Goal: Transaction & Acquisition: Purchase product/service

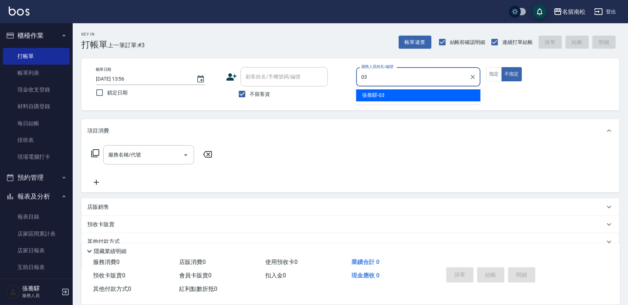
type input "[PERSON_NAME]-03"
type button "false"
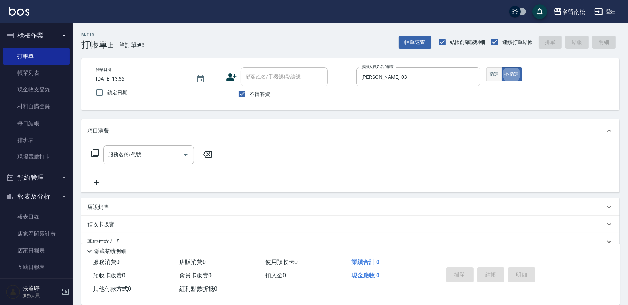
click at [494, 74] on button "指定" at bounding box center [494, 74] width 16 height 14
click at [242, 95] on input "不留客資" at bounding box center [241, 94] width 15 height 15
checkbox input "false"
click at [267, 83] on div "顧客姓名/手機號碼/編號" at bounding box center [284, 76] width 87 height 19
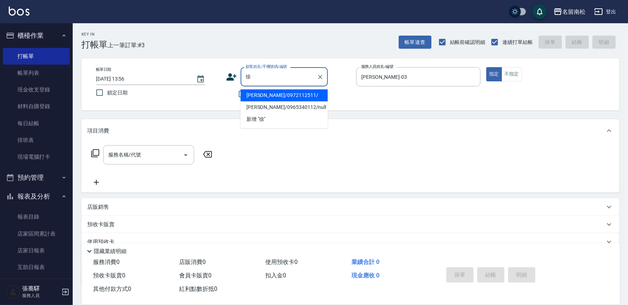
click at [300, 95] on li "[PERSON_NAME]/0972112511/" at bounding box center [284, 95] width 87 height 12
type input "[PERSON_NAME]/0972112511/"
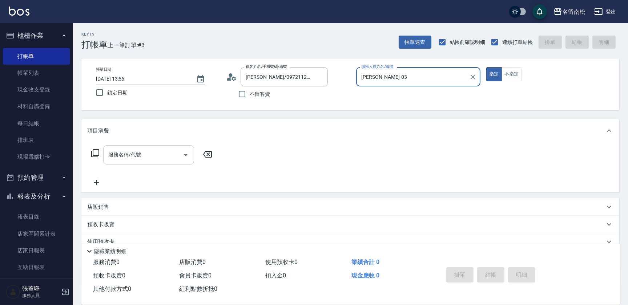
click at [150, 153] on input "服務名稱/代號" at bounding box center [143, 155] width 73 height 13
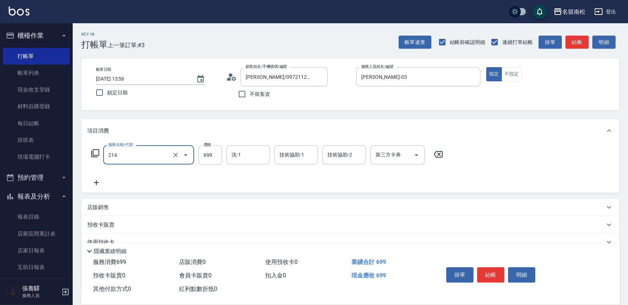
type input "滾珠洗髪699(214)"
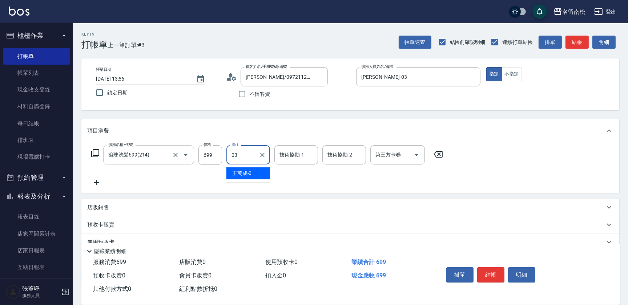
type input "[PERSON_NAME]-03"
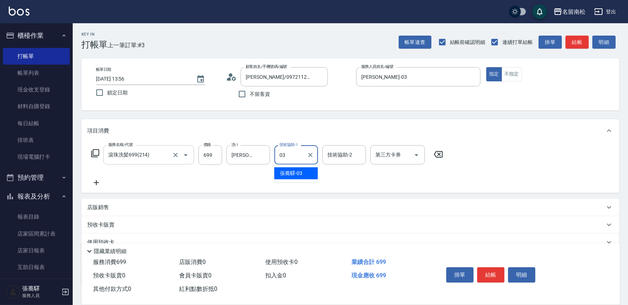
type input "[PERSON_NAME]-03"
click at [487, 281] on div "掛單 結帳 明細" at bounding box center [490, 276] width 95 height 23
click at [487, 276] on button "結帳" at bounding box center [490, 275] width 27 height 15
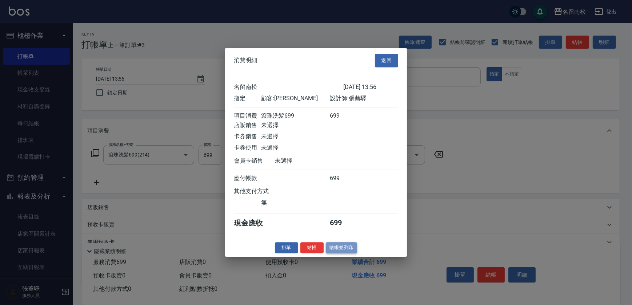
click at [348, 251] on button "結帳並列印" at bounding box center [342, 247] width 32 height 11
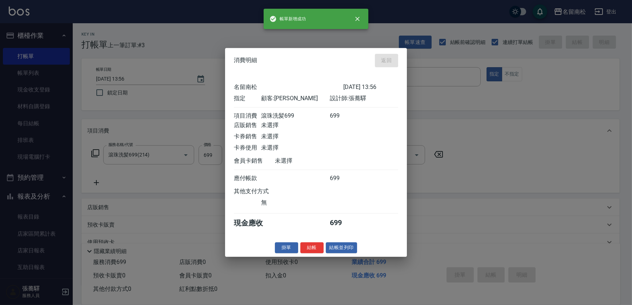
type input "[DATE] 15:06"
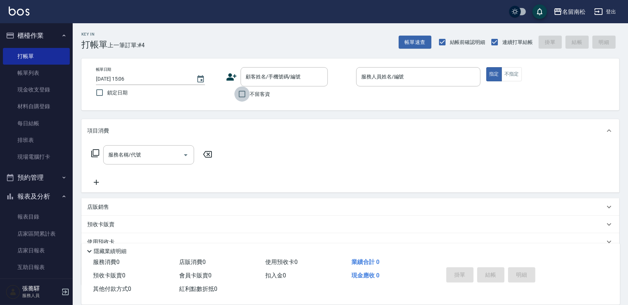
click at [243, 92] on input "不留客資" at bounding box center [241, 94] width 15 height 15
checkbox input "true"
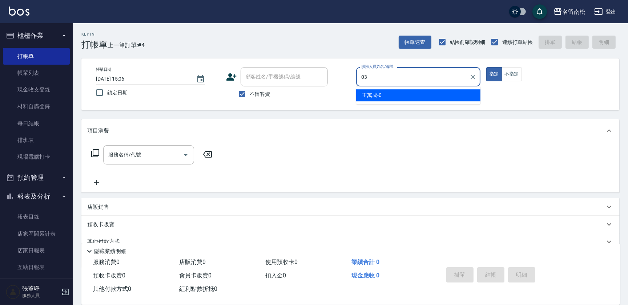
type input "[PERSON_NAME]-03"
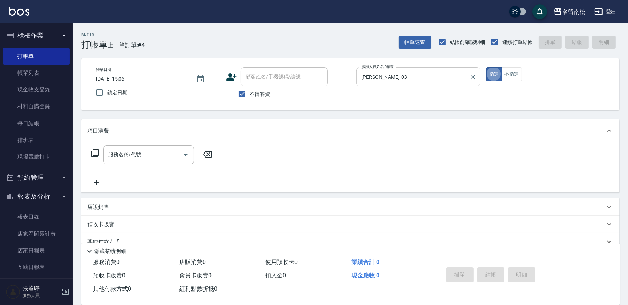
type button "true"
click at [513, 74] on button "不指定" at bounding box center [512, 74] width 20 height 14
click at [145, 145] on div "服務名稱/代號" at bounding box center [148, 154] width 91 height 19
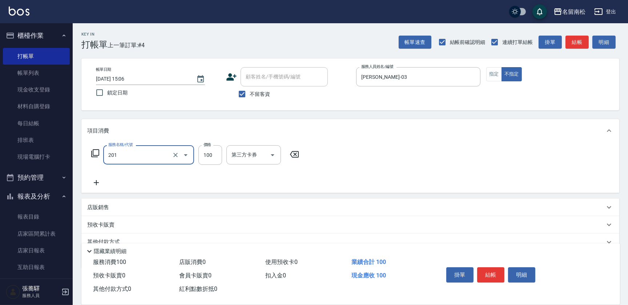
type input "洗髮[100](201)"
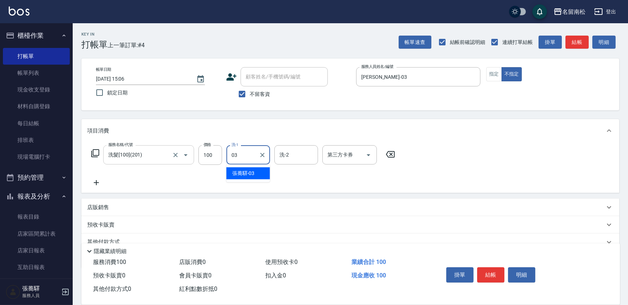
type input "[PERSON_NAME]-03"
click at [97, 183] on icon at bounding box center [96, 182] width 18 height 9
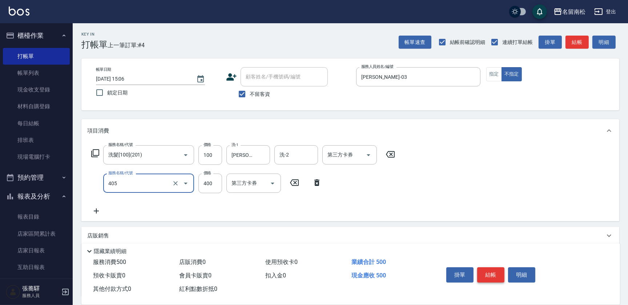
type input "剪髮(400)(405)"
click at [494, 269] on button "結帳" at bounding box center [490, 275] width 27 height 15
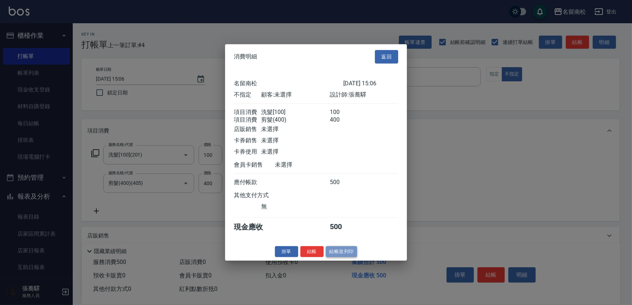
click at [352, 254] on button "結帳並列印" at bounding box center [342, 251] width 32 height 11
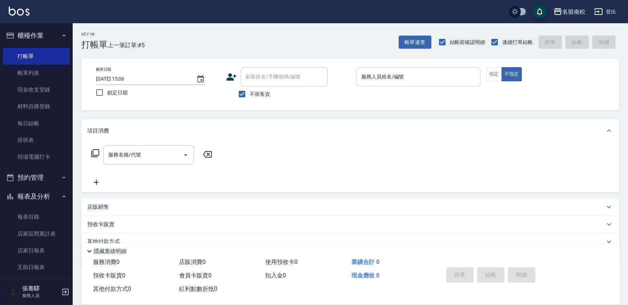
click at [442, 72] on input "服務人員姓名/編號" at bounding box center [418, 77] width 118 height 13
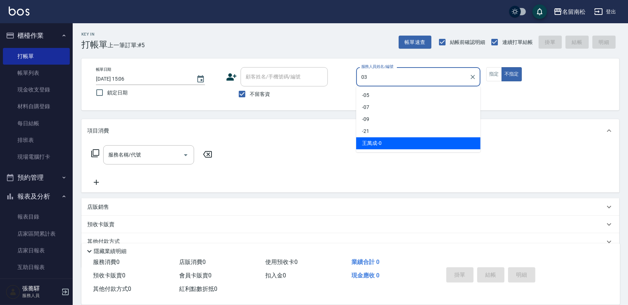
type input "[PERSON_NAME]-03"
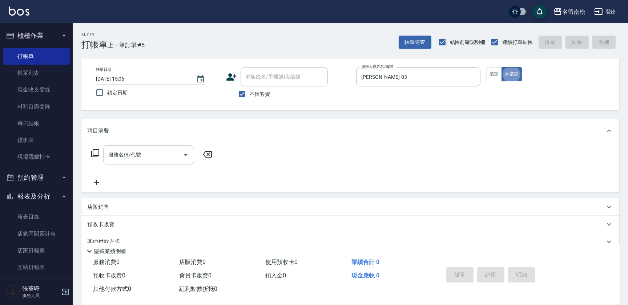
click at [150, 162] on div "服務名稱/代號" at bounding box center [148, 154] width 91 height 19
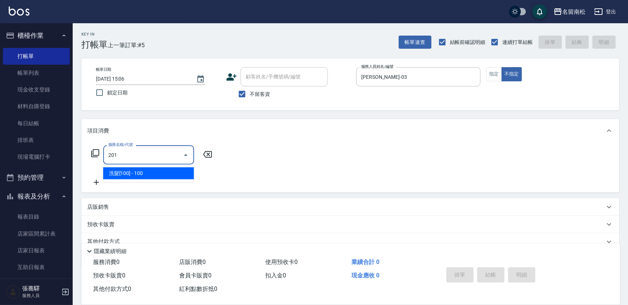
type input "洗髮[100](201)"
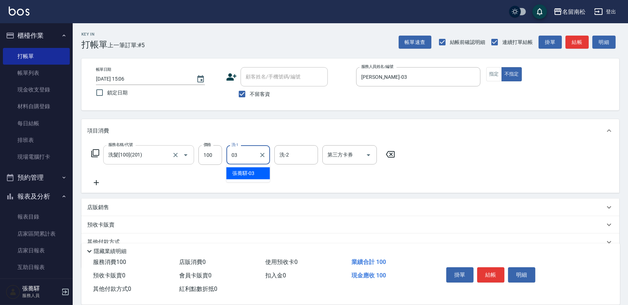
type input "[PERSON_NAME]-03"
click at [100, 181] on icon at bounding box center [96, 182] width 18 height 9
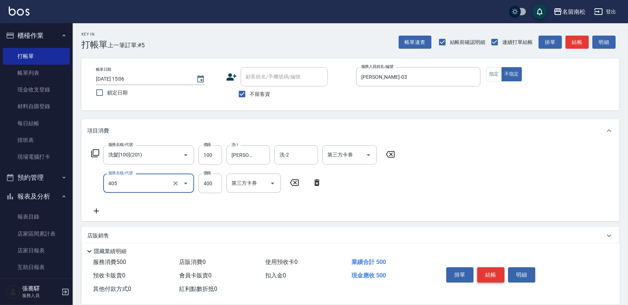
type input "剪髮(400)(405)"
click at [497, 269] on button "結帳" at bounding box center [490, 275] width 27 height 15
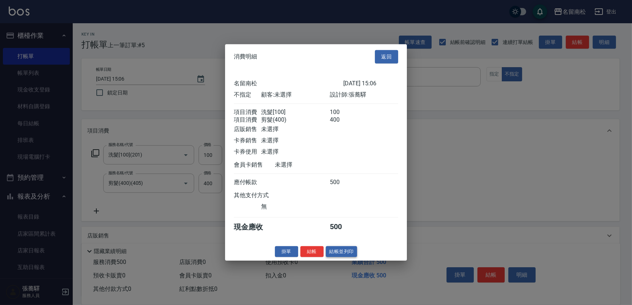
click at [349, 252] on button "結帳並列印" at bounding box center [342, 251] width 32 height 11
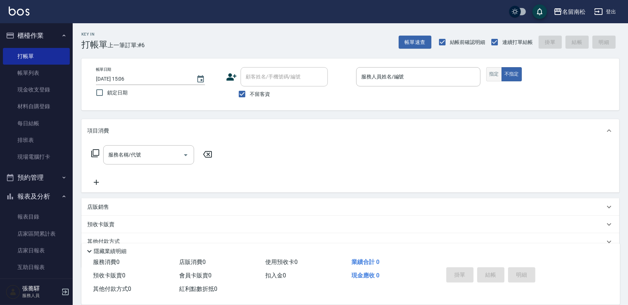
click at [494, 73] on button "指定" at bounding box center [494, 74] width 16 height 14
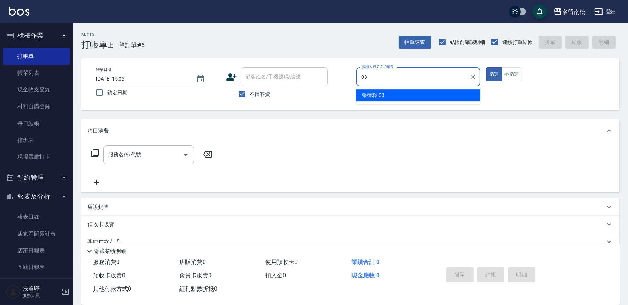
type input "[PERSON_NAME]-03"
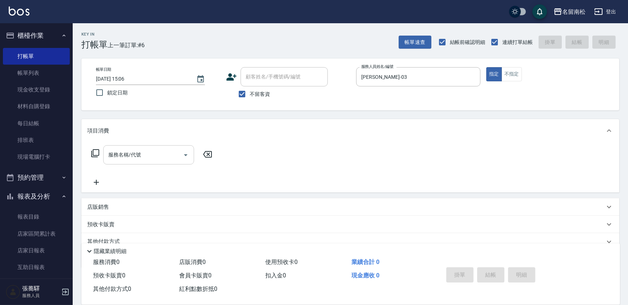
click at [134, 161] on input "服務名稱/代號" at bounding box center [143, 155] width 73 height 13
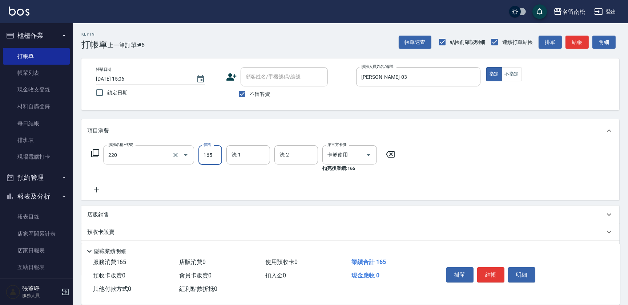
type input "洗髮卡券(165)(220)"
type input "[PERSON_NAME]-03"
click at [490, 273] on button "結帳" at bounding box center [490, 275] width 27 height 15
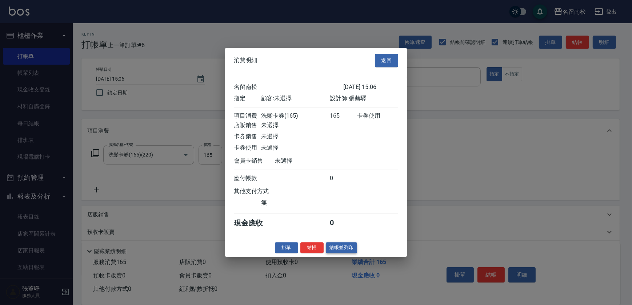
click at [334, 251] on button "結帳並列印" at bounding box center [342, 247] width 32 height 11
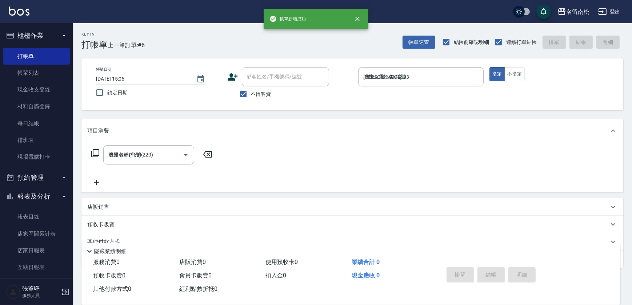
type input "[DATE] 15:07"
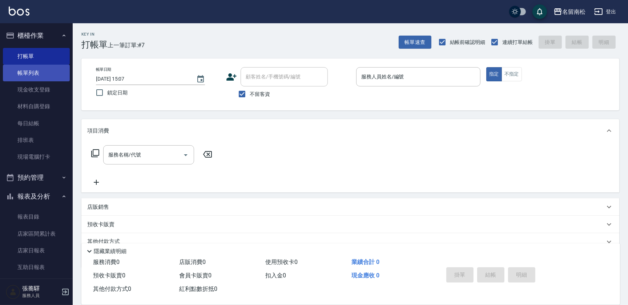
click at [46, 71] on link "帳單列表" at bounding box center [36, 73] width 67 height 17
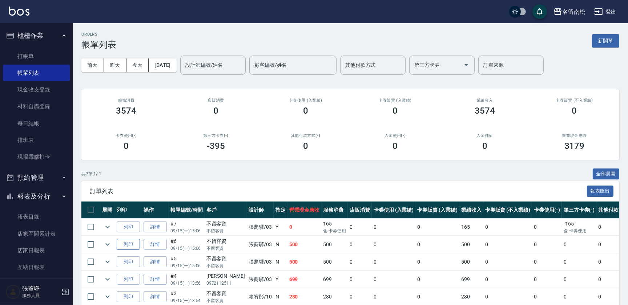
click at [133, 245] on button "列印" at bounding box center [128, 244] width 23 height 11
click at [34, 51] on link "打帳單" at bounding box center [36, 56] width 67 height 17
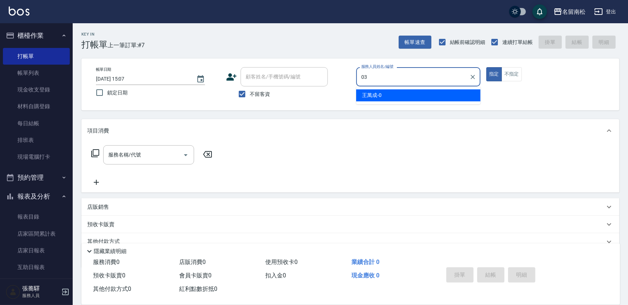
type input "[PERSON_NAME]-03"
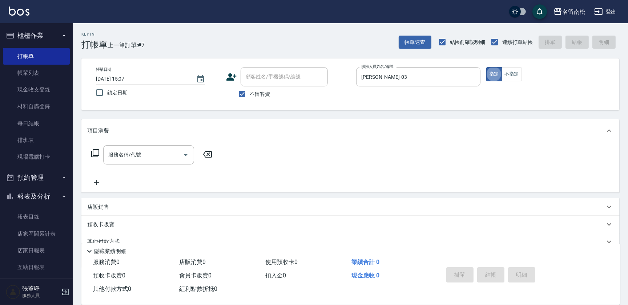
type button "true"
click at [155, 143] on div "服務名稱/代號 服務名稱/代號" at bounding box center [350, 167] width 538 height 50
click at [144, 152] on input "服務名稱/代號" at bounding box center [143, 155] width 73 height 13
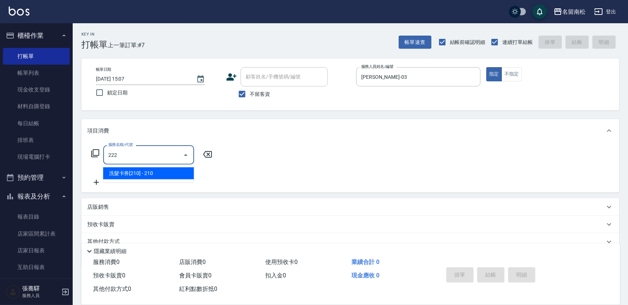
type input "洗髮卡券[210](222)"
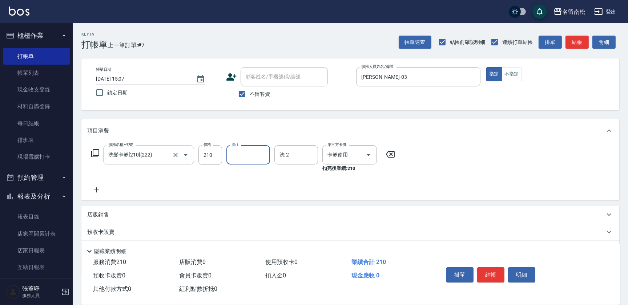
type input "3"
type input "[PERSON_NAME]-03"
click at [497, 271] on button "結帳" at bounding box center [490, 275] width 27 height 15
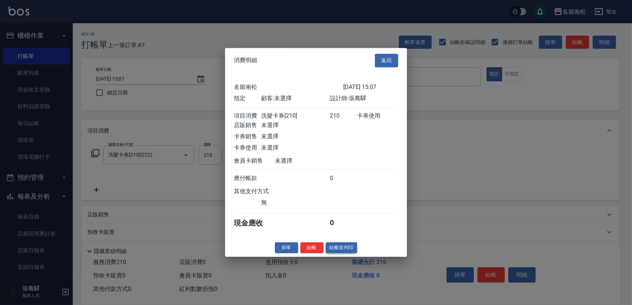
click at [345, 248] on button "結帳並列印" at bounding box center [342, 247] width 32 height 11
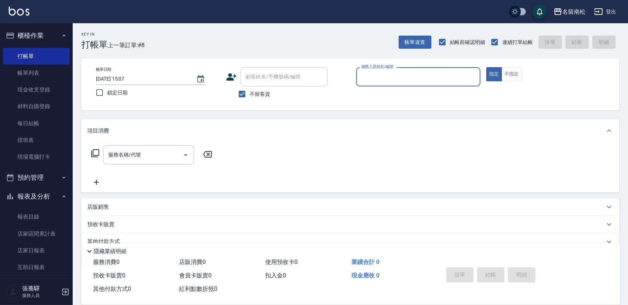
click at [417, 84] on div "服務人員姓名/編號" at bounding box center [418, 76] width 124 height 19
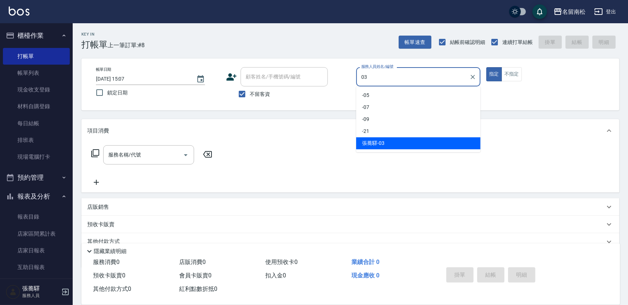
type input "[PERSON_NAME]-03"
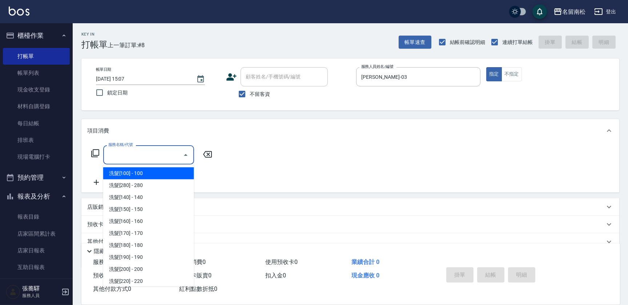
click at [157, 150] on input "服務名稱/代號" at bounding box center [143, 155] width 73 height 13
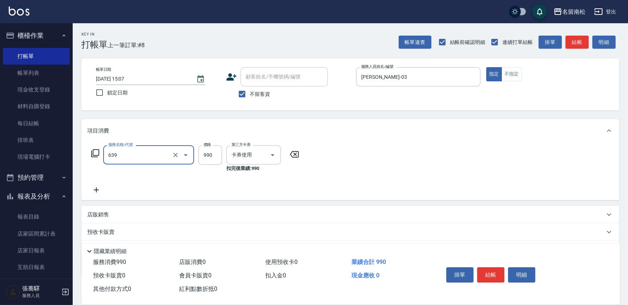
type input "(芙)蘆薈髮膜套卡(自材)(639)"
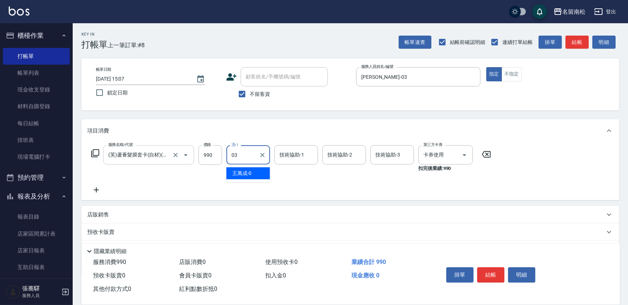
type input "[PERSON_NAME]-03"
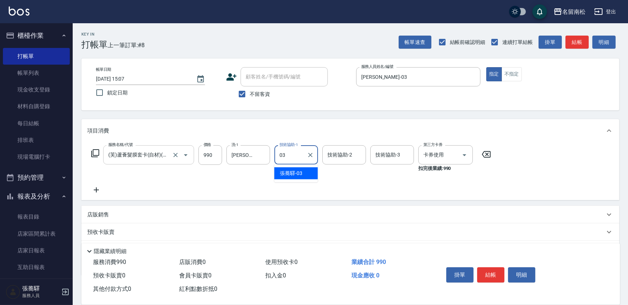
type input "[PERSON_NAME]-03"
click at [487, 268] on button "結帳" at bounding box center [490, 275] width 27 height 15
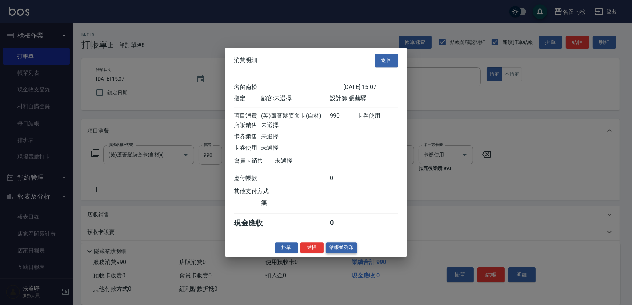
click at [342, 248] on button "結帳並列印" at bounding box center [342, 247] width 32 height 11
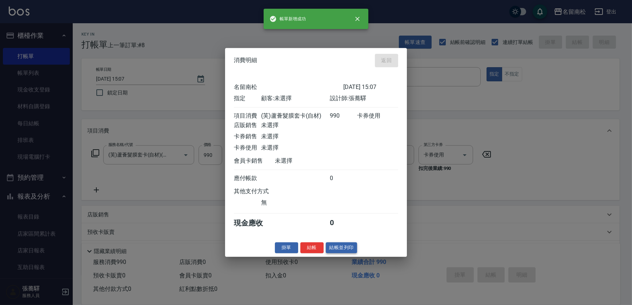
type input "[DATE] 15:08"
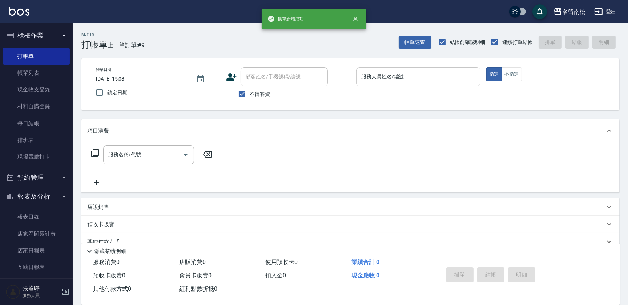
click at [438, 78] on input "服務人員姓名/編號" at bounding box center [418, 77] width 118 height 13
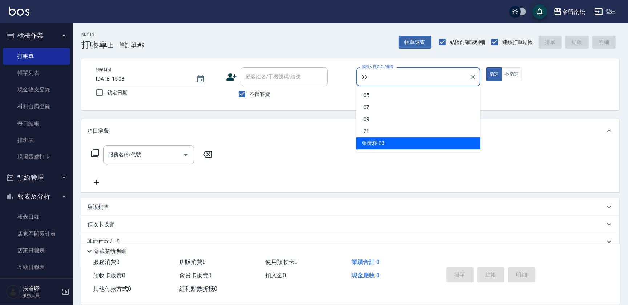
type input "[PERSON_NAME]-03"
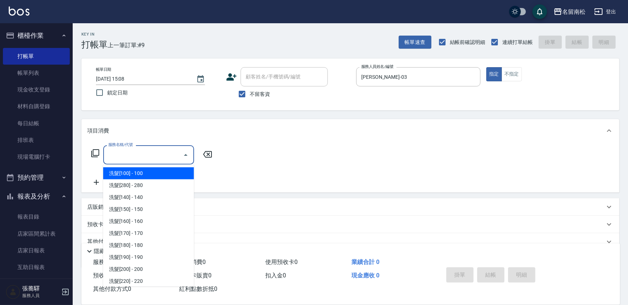
click at [167, 159] on input "服務名稱/代號" at bounding box center [143, 155] width 73 height 13
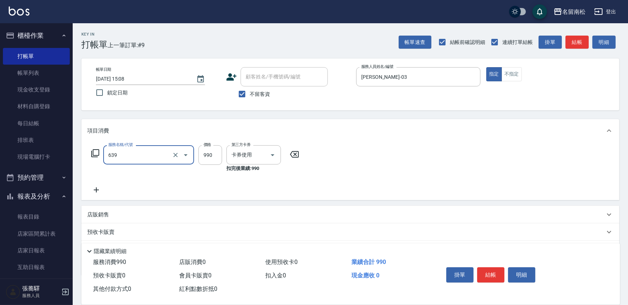
type input "(芙)蘆薈髮膜套卡(自材)(639)"
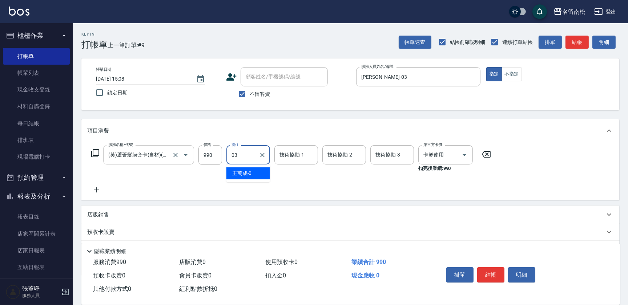
type input "[PERSON_NAME]-03"
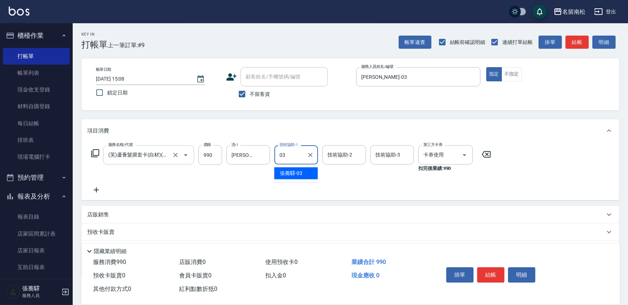
type input "[PERSON_NAME]-03"
click at [495, 270] on button "結帳" at bounding box center [490, 275] width 27 height 15
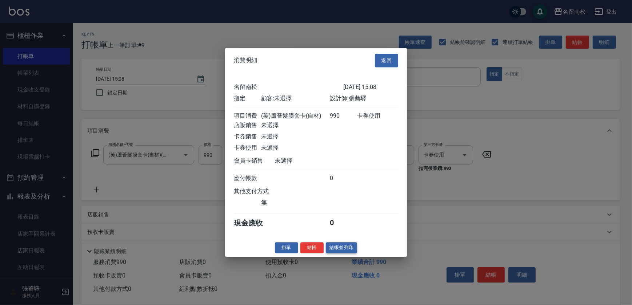
click at [340, 253] on button "結帳並列印" at bounding box center [342, 247] width 32 height 11
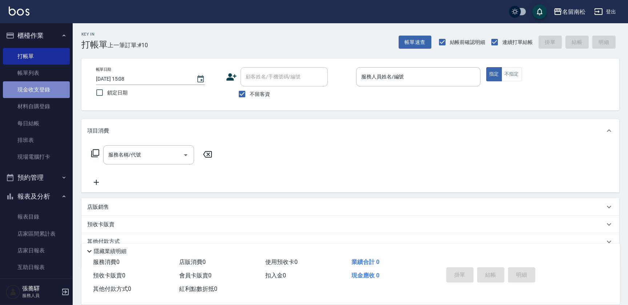
click at [42, 87] on link "現金收支登錄" at bounding box center [36, 89] width 67 height 17
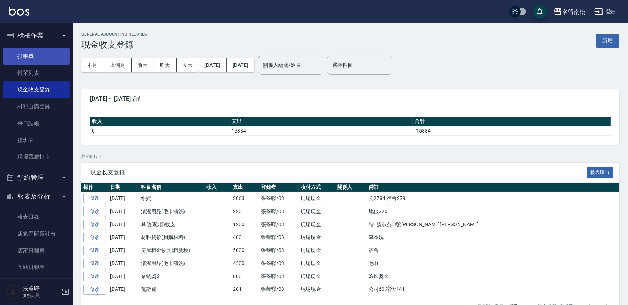
click at [41, 57] on link "打帳單" at bounding box center [36, 56] width 67 height 17
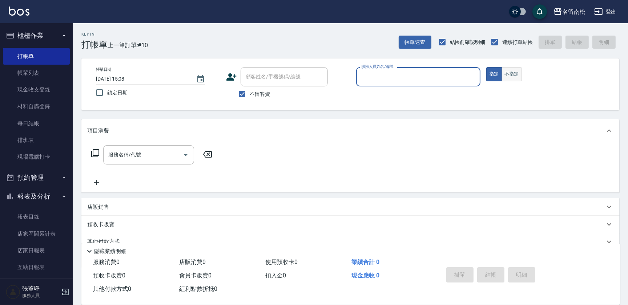
click at [513, 75] on button "不指定" at bounding box center [512, 74] width 20 height 14
click at [497, 75] on button "指定" at bounding box center [494, 74] width 16 height 14
click at [47, 71] on link "帳單列表" at bounding box center [36, 73] width 67 height 17
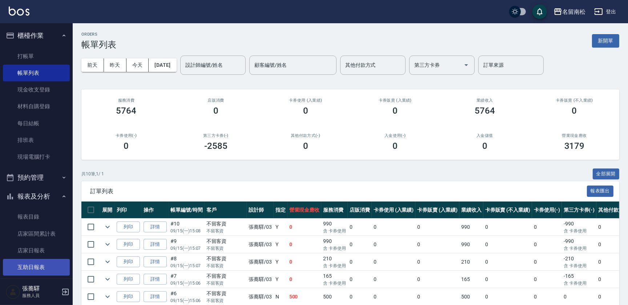
click at [44, 262] on link "互助日報表" at bounding box center [36, 267] width 67 height 17
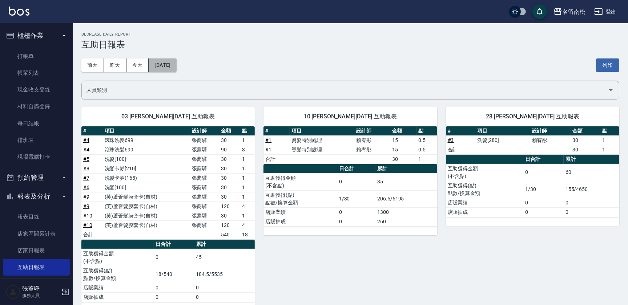
click at [176, 61] on button "[DATE]" at bounding box center [163, 65] width 28 height 13
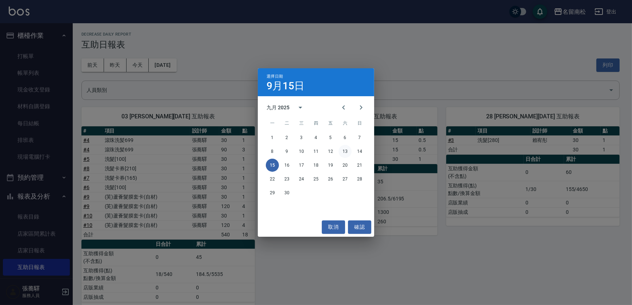
click at [345, 150] on button "13" at bounding box center [344, 151] width 13 height 13
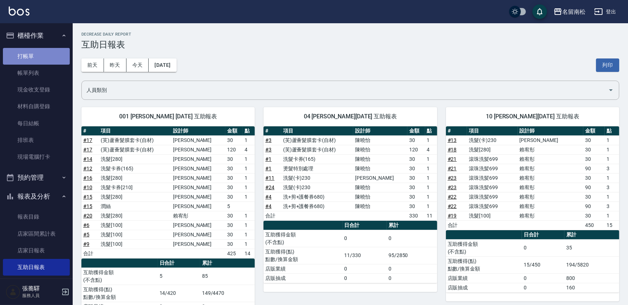
click at [45, 58] on link "打帳單" at bounding box center [36, 56] width 67 height 17
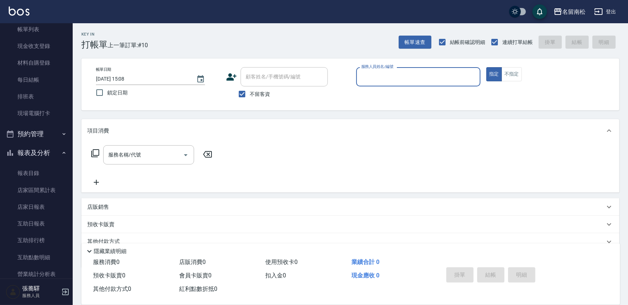
scroll to position [77, 0]
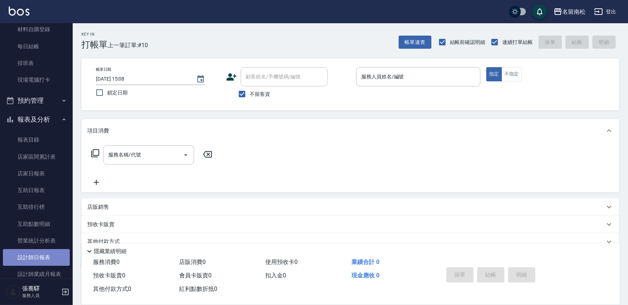
click at [51, 259] on link "設計師日報表" at bounding box center [36, 257] width 67 height 17
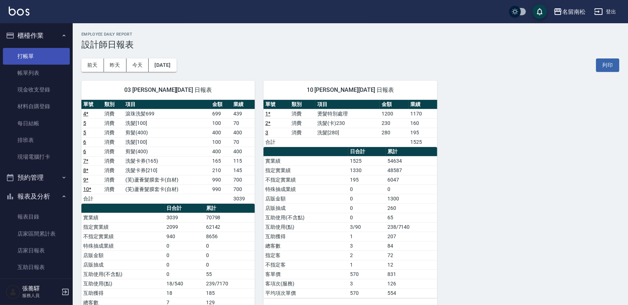
click at [43, 55] on link "打帳單" at bounding box center [36, 56] width 67 height 17
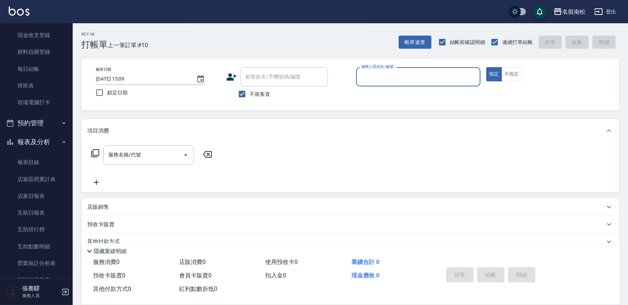
scroll to position [69, 0]
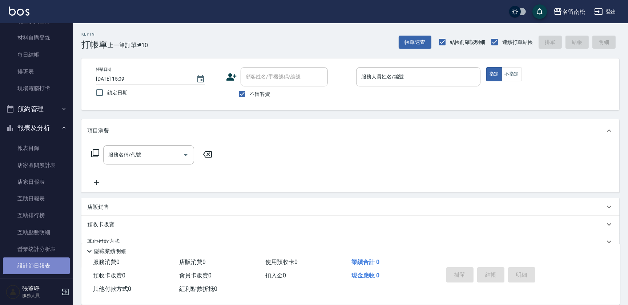
click at [48, 262] on link "設計師日報表" at bounding box center [36, 266] width 67 height 17
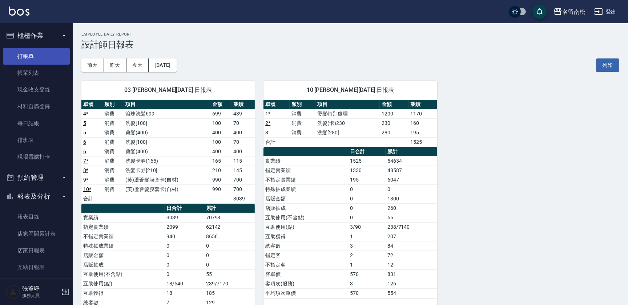
click at [45, 57] on link "打帳單" at bounding box center [36, 56] width 67 height 17
